Goal: Task Accomplishment & Management: Manage account settings

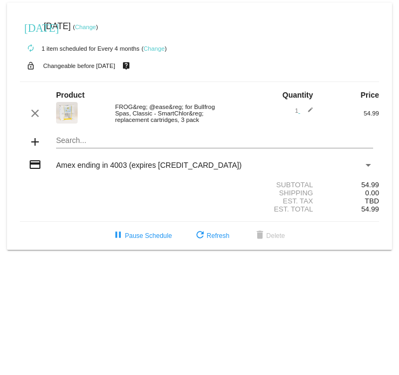
click at [96, 28] on link "Change" at bounding box center [85, 27] width 21 height 6
click at [96, 27] on link "Change" at bounding box center [85, 27] width 21 height 6
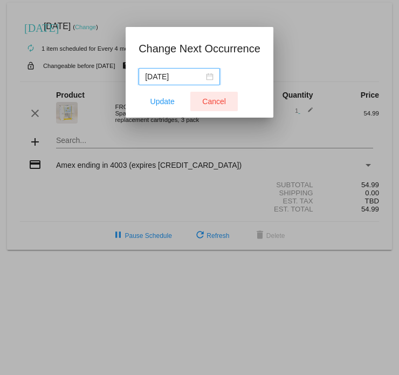
click at [214, 100] on span "Cancel" at bounding box center [214, 101] width 24 height 9
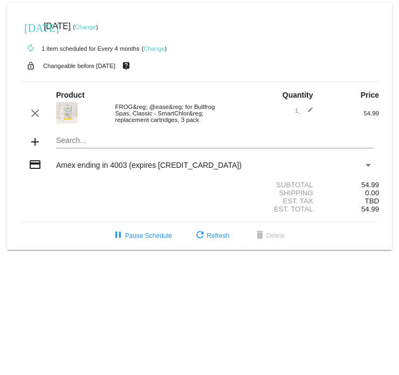
click at [96, 28] on link "Change" at bounding box center [85, 27] width 21 height 6
click at [96, 27] on link "Change" at bounding box center [85, 27] width 21 height 6
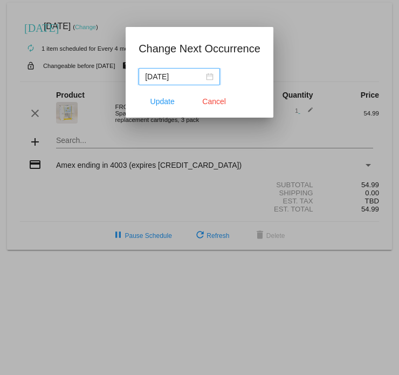
click at [173, 77] on input "[DATE]" at bounding box center [174, 77] width 59 height 12
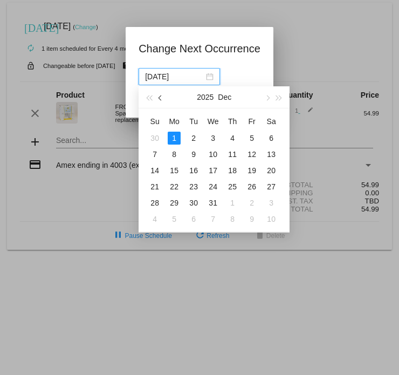
click at [159, 80] on button "button" at bounding box center [161, 97] width 12 height 22
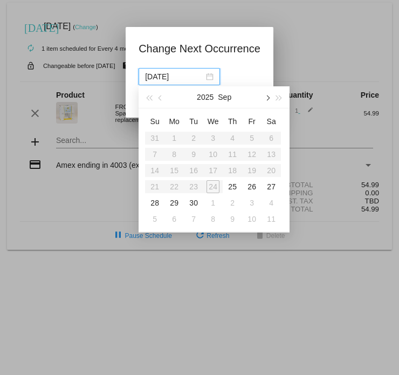
click at [265, 80] on button "button" at bounding box center [267, 97] width 12 height 22
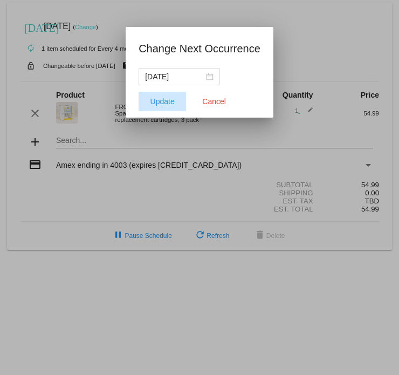
click at [158, 80] on span "Update" at bounding box center [163, 101] width 24 height 9
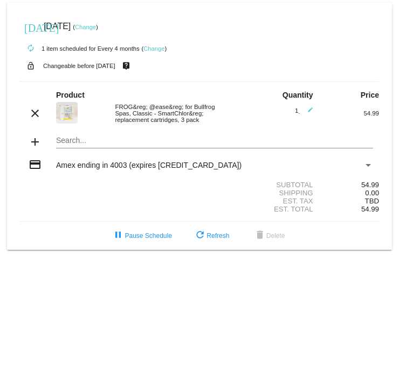
click at [96, 28] on link "Change" at bounding box center [85, 27] width 21 height 6
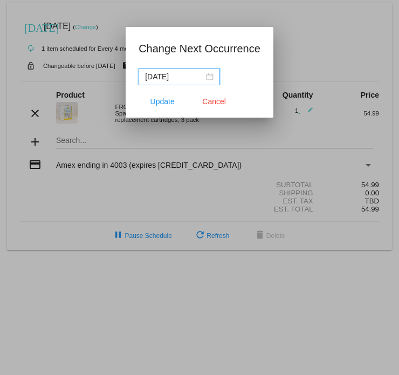
click at [173, 77] on input "[DATE]" at bounding box center [174, 77] width 59 height 12
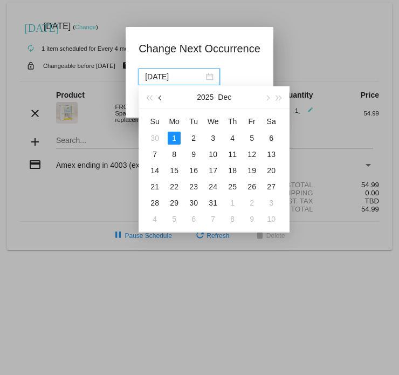
click at [164, 80] on button "button" at bounding box center [161, 97] width 12 height 22
click at [164, 80] on span "button" at bounding box center [161, 97] width 5 height 5
click at [211, 80] on div "1" at bounding box center [213, 138] width 13 height 13
type input "[DATE]"
click at [211, 80] on div at bounding box center [199, 187] width 399 height 375
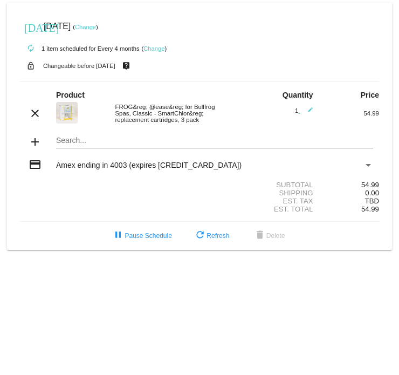
click at [96, 26] on link "Change" at bounding box center [85, 27] width 21 height 6
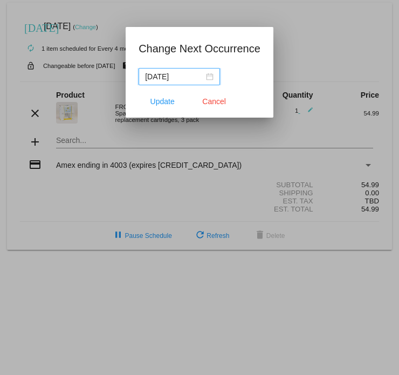
click at [172, 73] on input "[DATE]" at bounding box center [174, 77] width 59 height 12
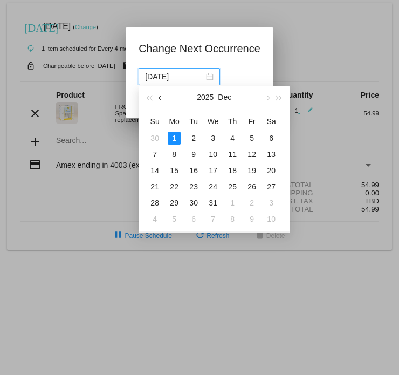
click at [162, 80] on button "button" at bounding box center [161, 97] width 12 height 22
click at [160, 80] on span "button" at bounding box center [161, 97] width 5 height 5
click at [168, 77] on input "[DATE]" at bounding box center [174, 77] width 59 height 12
drag, startPoint x: 172, startPoint y: 78, endPoint x: 166, endPoint y: 80, distance: 7.0
click at [166, 80] on input "[DATE]" at bounding box center [174, 77] width 59 height 12
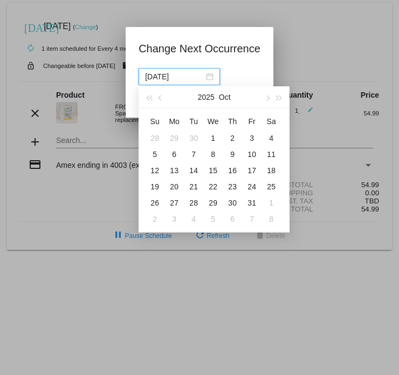
click at [166, 80] on input "[DATE]" at bounding box center [174, 77] width 59 height 12
click at [160, 80] on span "button" at bounding box center [161, 97] width 5 height 5
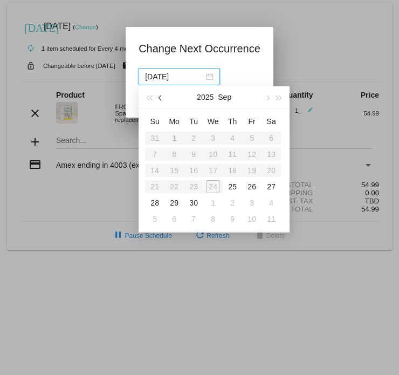
click at [160, 80] on span "button" at bounding box center [161, 97] width 5 height 5
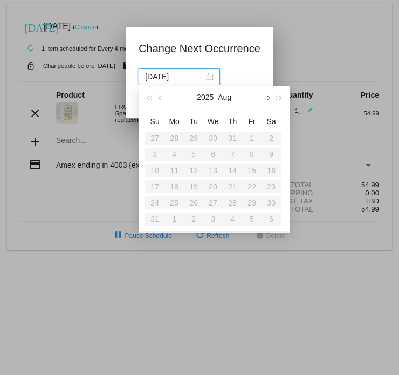
click at [268, 80] on span "button" at bounding box center [267, 97] width 5 height 5
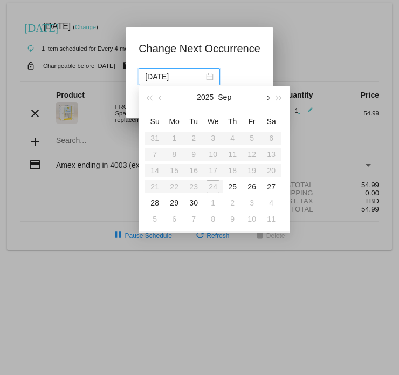
click at [268, 80] on span "button" at bounding box center [267, 97] width 5 height 5
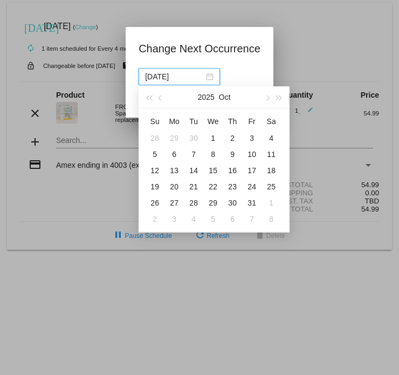
click at [212, 80] on div "1" at bounding box center [213, 138] width 13 height 13
type input "[DATE]"
click at [212, 80] on div at bounding box center [199, 187] width 399 height 375
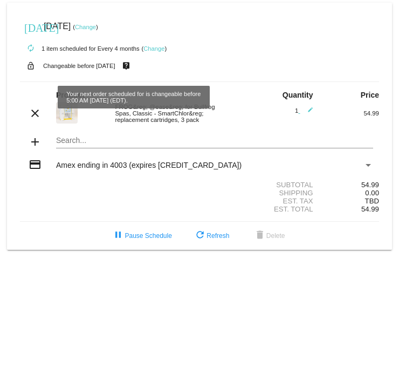
click at [133, 64] on mat-icon "live_help" at bounding box center [126, 66] width 13 height 14
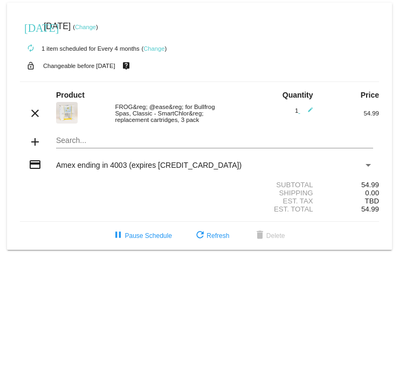
click at [96, 28] on link "Change" at bounding box center [85, 27] width 21 height 6
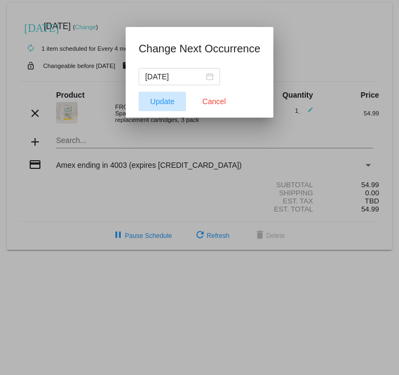
click at [152, 80] on span "Update" at bounding box center [163, 101] width 24 height 9
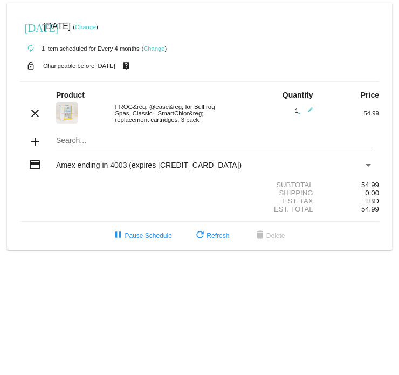
click at [153, 49] on link "Change" at bounding box center [154, 48] width 21 height 6
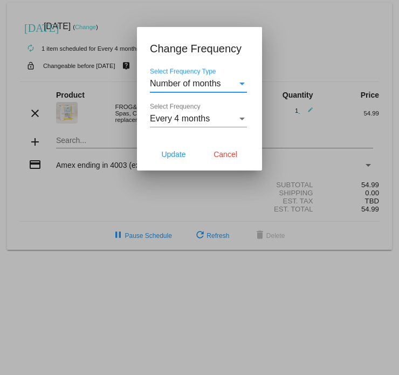
click at [153, 49] on h1 "Change Frequency" at bounding box center [199, 48] width 99 height 17
click at [194, 3] on div at bounding box center [199, 187] width 399 height 375
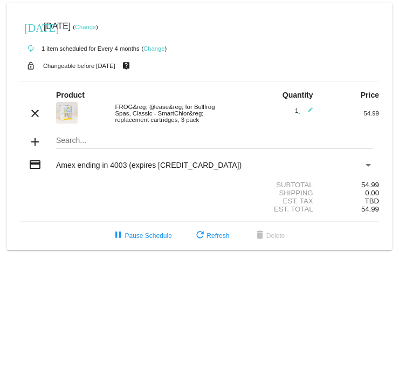
click at [96, 27] on link "Change" at bounding box center [85, 27] width 21 height 6
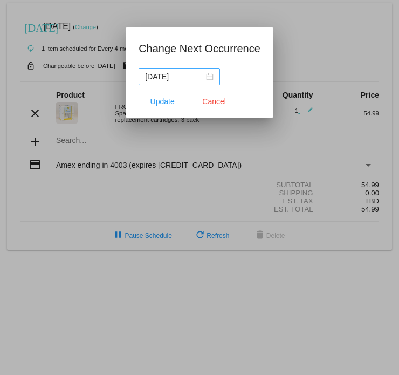
click at [209, 78] on div "[DATE]" at bounding box center [179, 77] width 69 height 12
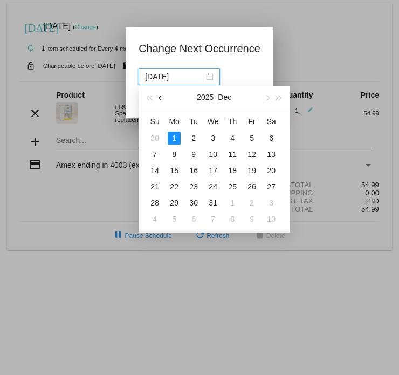
click at [161, 80] on button "button" at bounding box center [161, 97] width 12 height 22
click at [162, 80] on button "button" at bounding box center [161, 97] width 12 height 22
click at [214, 80] on div "1" at bounding box center [213, 138] width 13 height 13
type input "[DATE]"
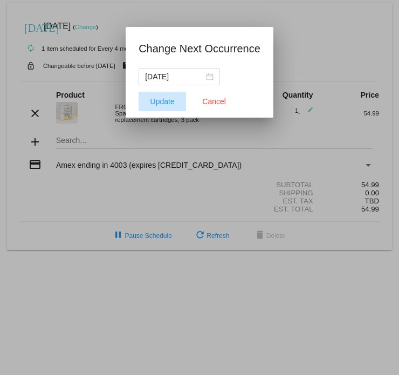
click at [171, 80] on span "Update" at bounding box center [163, 101] width 24 height 9
